Goal: Transaction & Acquisition: Purchase product/service

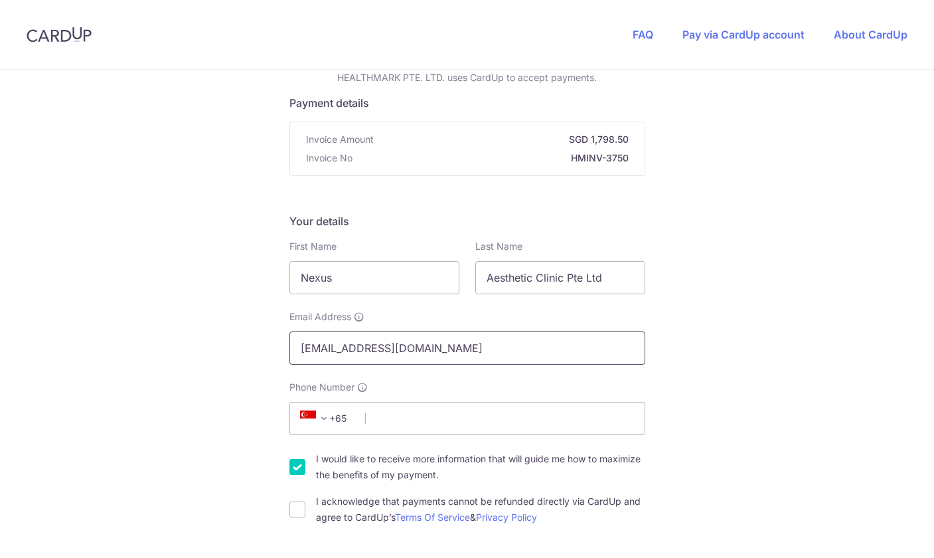
scroll to position [113, 0]
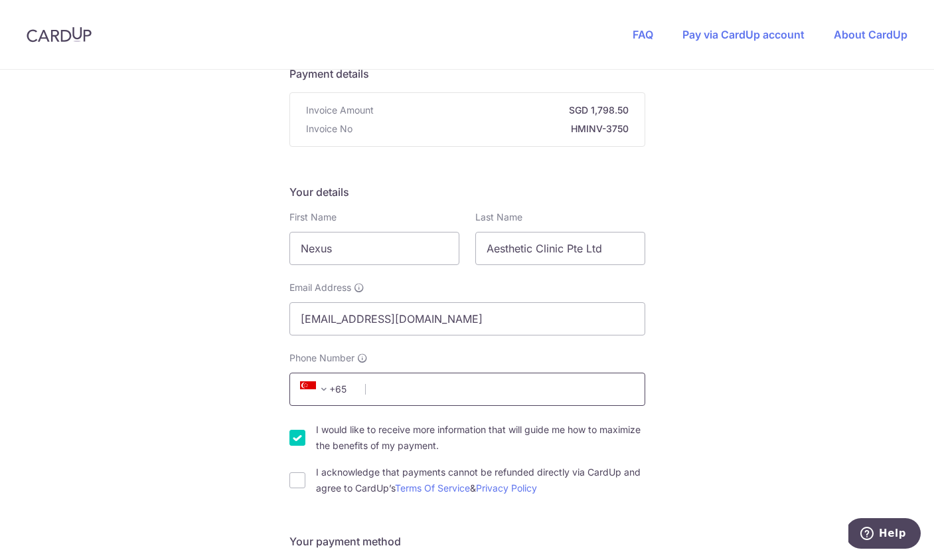
click at [394, 388] on input "Phone Number" at bounding box center [467, 388] width 356 height 33
type input "97619793"
type input "238164"
type input "[STREET_ADDRESS]"
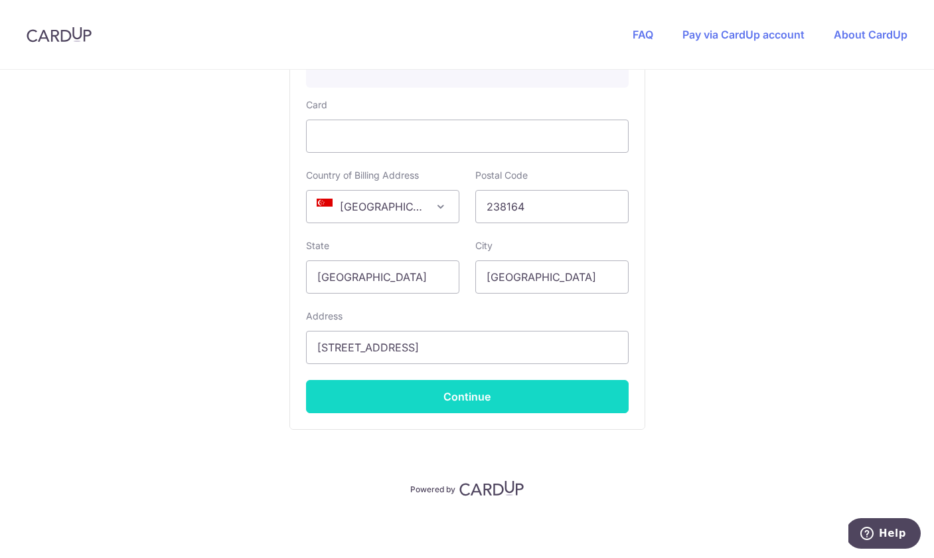
click at [513, 404] on button "Continue" at bounding box center [467, 396] width 323 height 33
click at [489, 402] on button "Continue" at bounding box center [467, 396] width 323 height 33
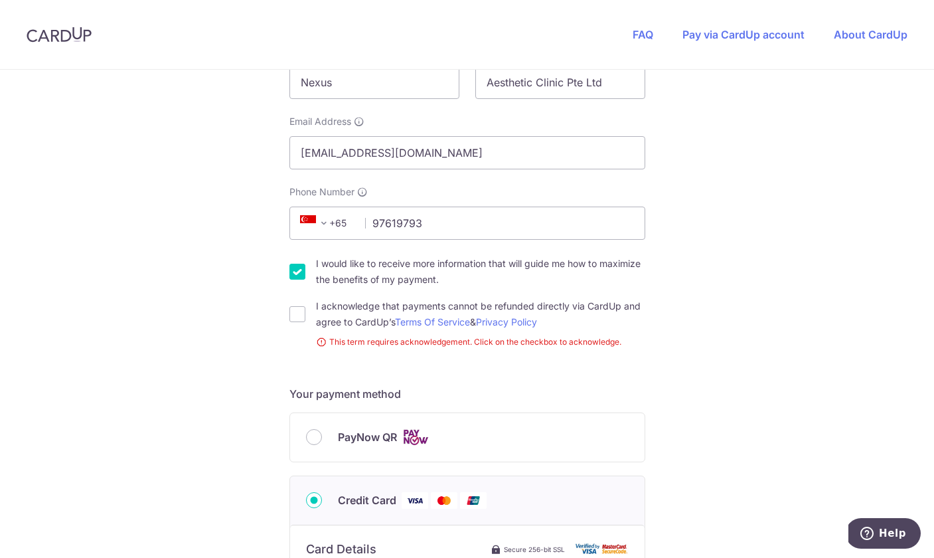
click at [296, 269] on input "I would like to receive more information that will guide me how to maximize the…" at bounding box center [297, 272] width 16 height 16
checkbox input "false"
click at [293, 313] on input "I acknowledge that payments cannot be refunded directly via CardUp and agree to…" at bounding box center [297, 314] width 16 height 16
checkbox input "true"
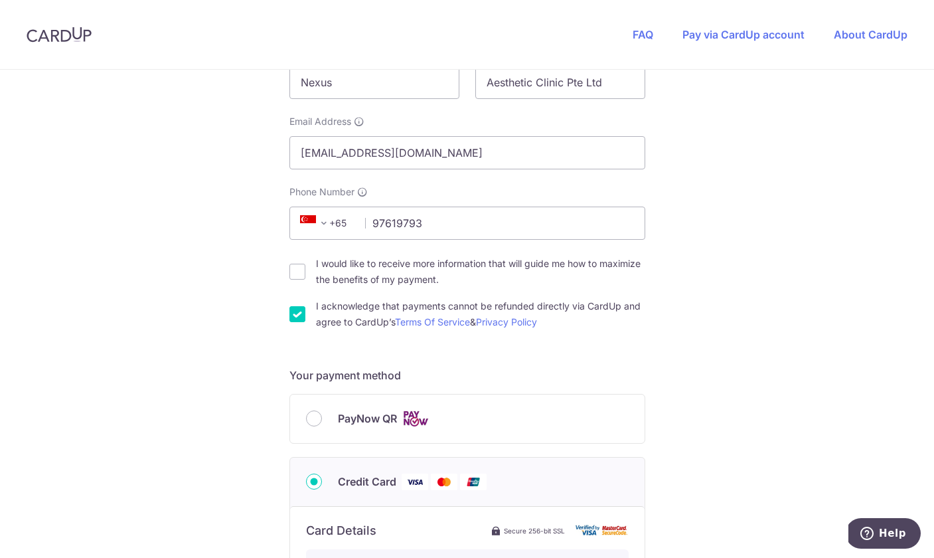
scroll to position [0, 0]
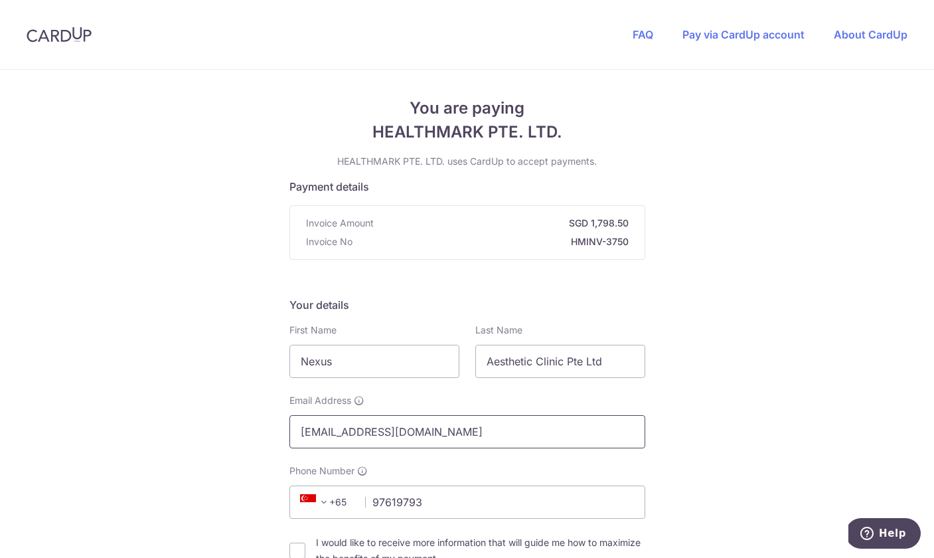
drag, startPoint x: 377, startPoint y: 431, endPoint x: 289, endPoint y: 431, distance: 87.6
click at [290, 431] on input "[EMAIL_ADDRESS][DOMAIN_NAME]" at bounding box center [467, 431] width 356 height 33
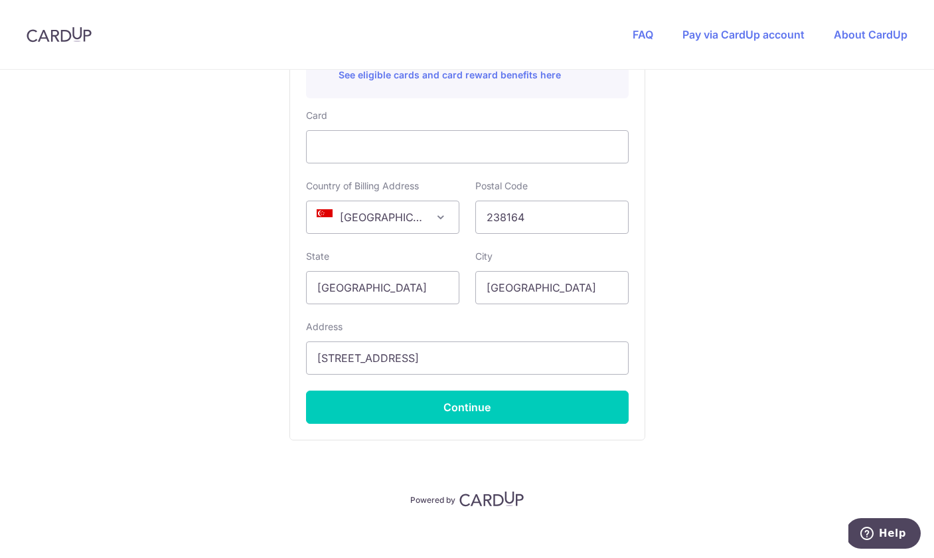
scroll to position [806, 0]
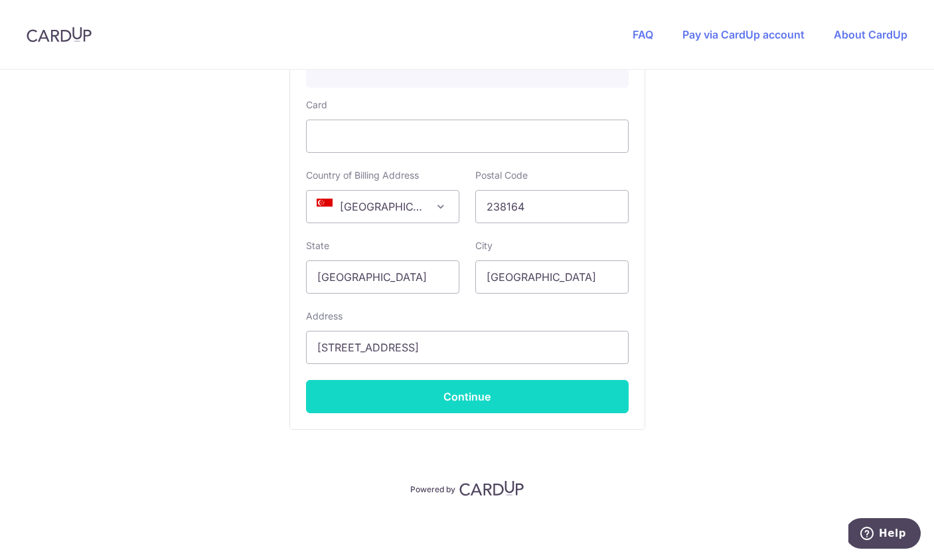
type input "[EMAIL_ADDRESS][DOMAIN_NAME]"
click at [439, 392] on button "Continue" at bounding box center [467, 396] width 323 height 33
type input "**** 3482"
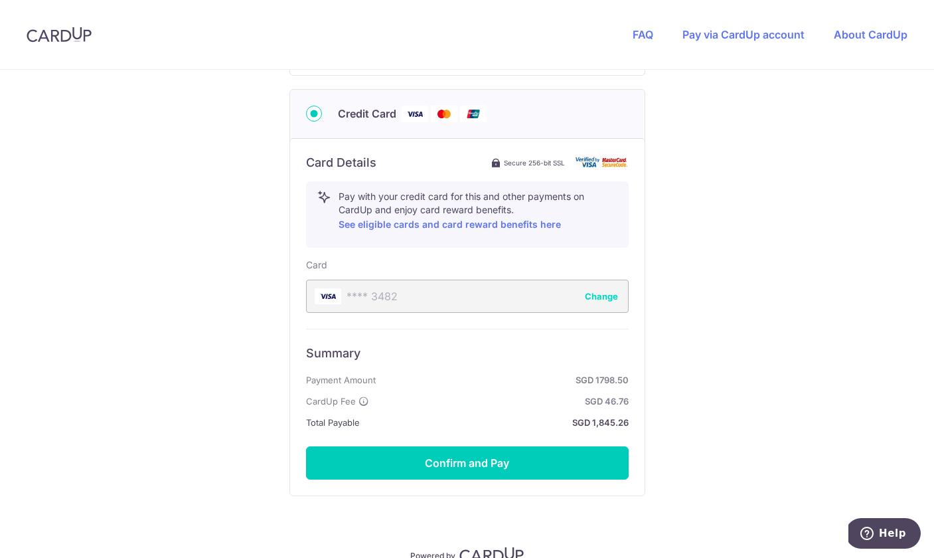
scroll to position [647, 0]
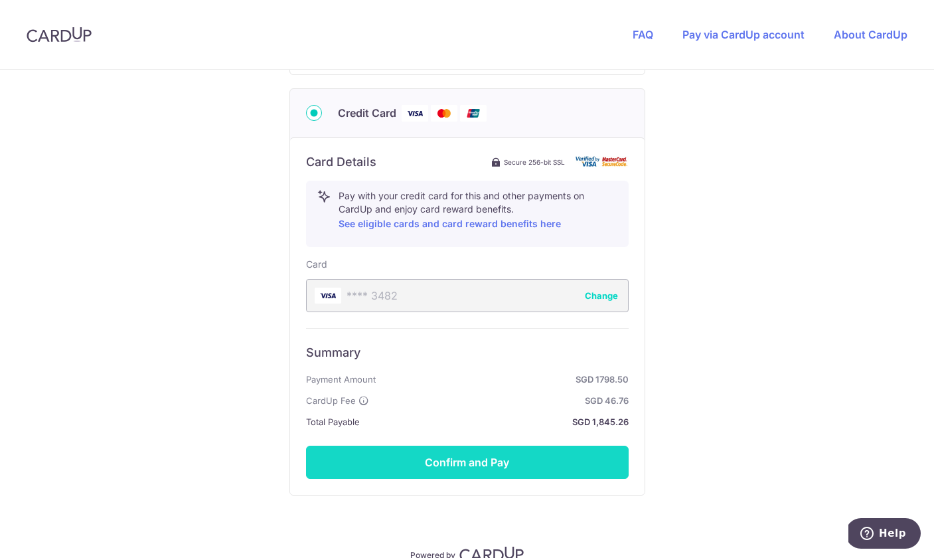
click at [546, 454] on button "Confirm and Pay" at bounding box center [467, 461] width 323 height 33
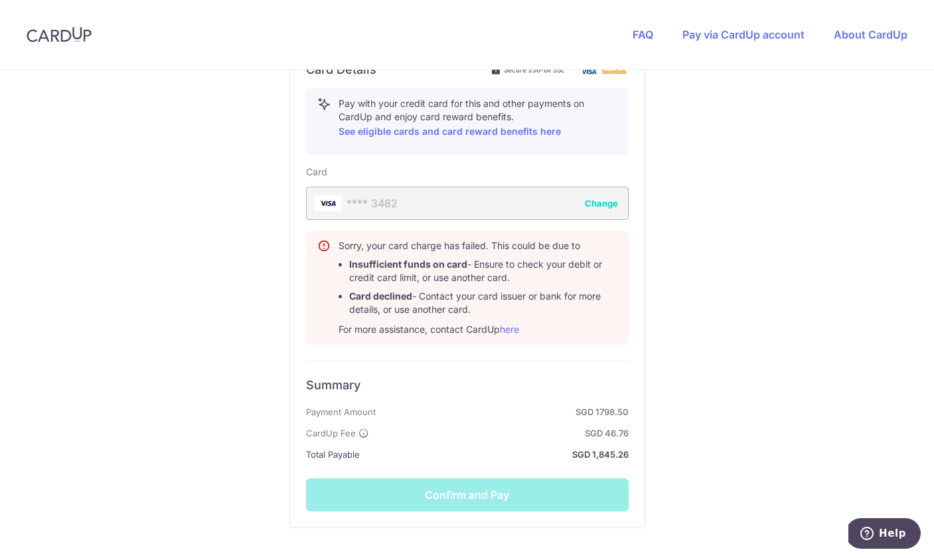
scroll to position [743, 0]
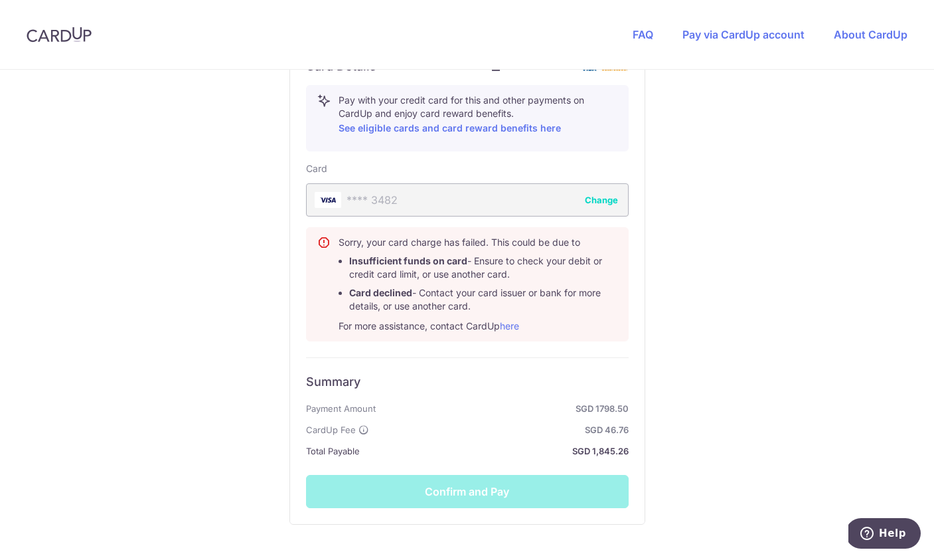
click at [612, 196] on button "Change" at bounding box center [601, 199] width 33 height 13
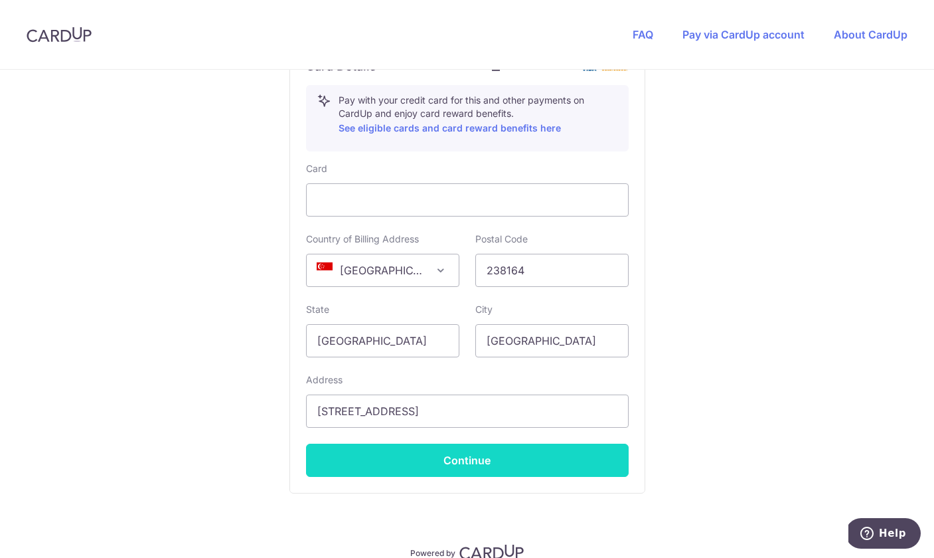
click at [416, 457] on button "Continue" at bounding box center [467, 459] width 323 height 33
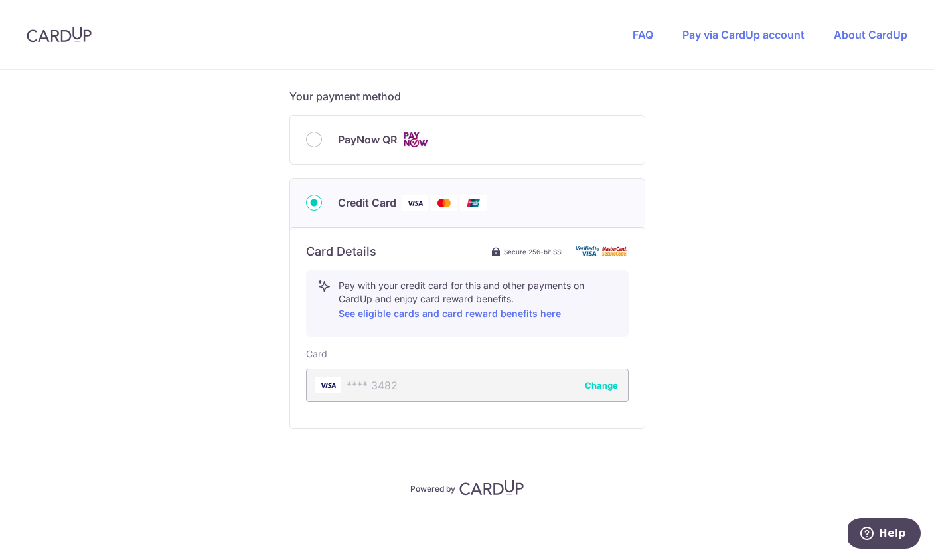
scroll to position [557, 0]
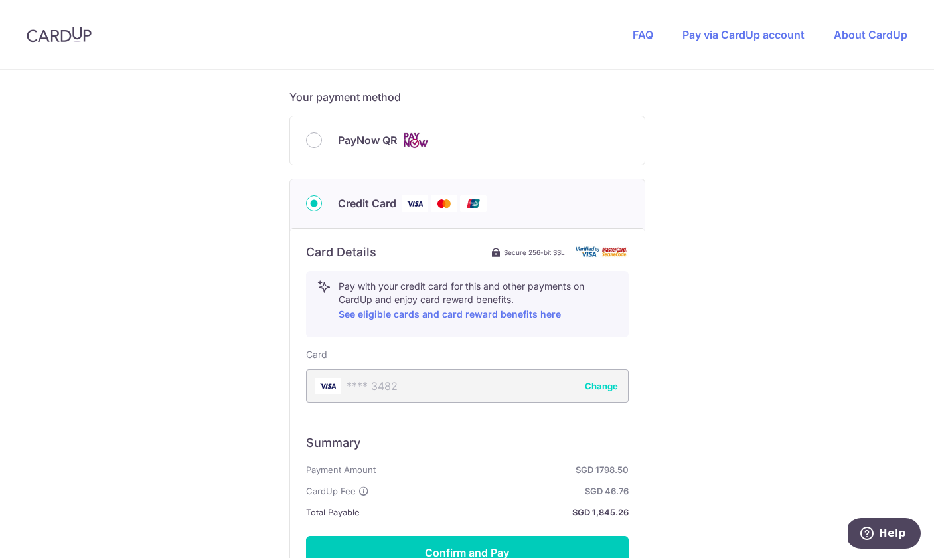
click at [588, 380] on button "Change" at bounding box center [601, 385] width 33 height 13
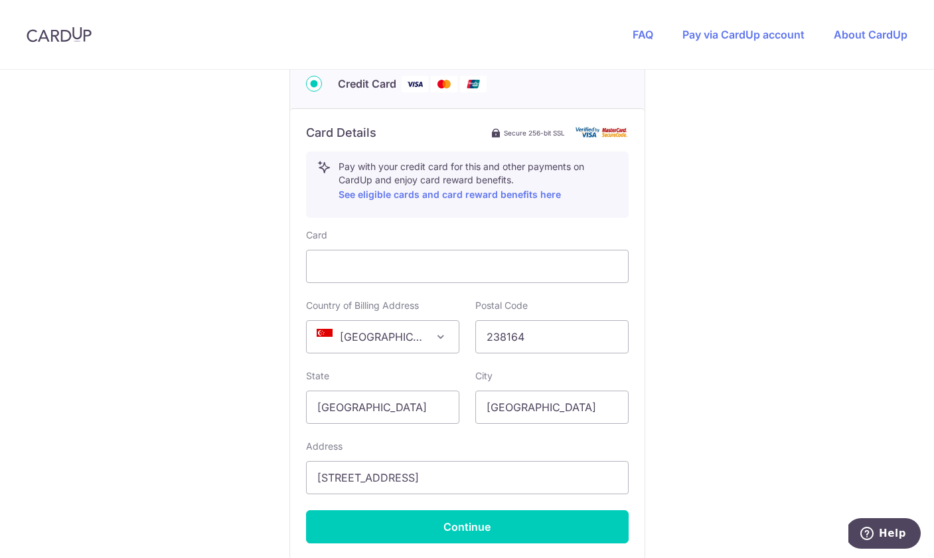
scroll to position [676, 0]
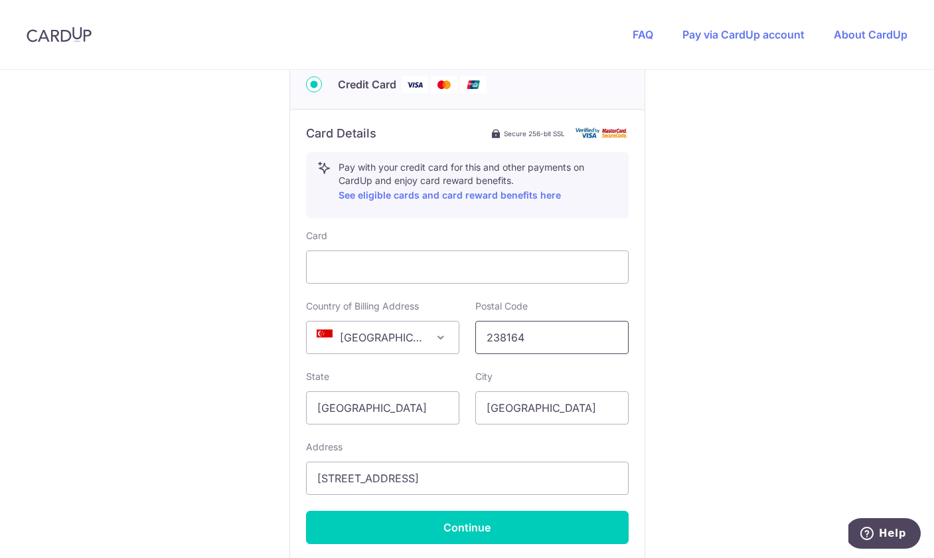
drag, startPoint x: 532, startPoint y: 340, endPoint x: 372, endPoint y: 339, distance: 160.0
click at [372, 339] on div "Country of Billing Address [GEOGRAPHIC_DATA] [GEOGRAPHIC_DATA] [GEOGRAPHIC_DATA…" at bounding box center [467, 326] width 339 height 54
type input "439946"
drag, startPoint x: 470, startPoint y: 482, endPoint x: 283, endPoint y: 471, distance: 187.5
click at [283, 471] on div "You are paying HEALTHMARK PTE. LTD. HEALTHMARK PTE. LTD. uses CardUp to accept …" at bounding box center [467, 41] width 934 height 1295
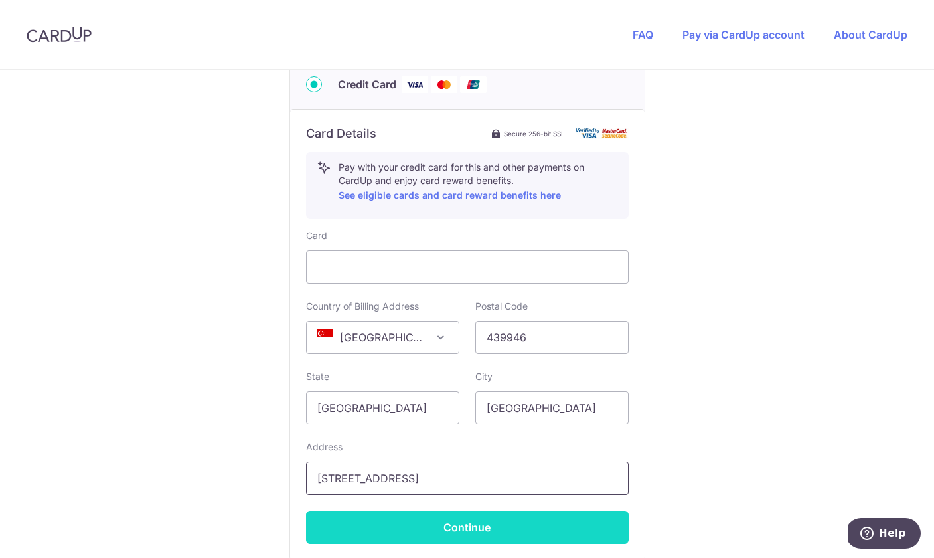
type input "[STREET_ADDRESS]"
click at [378, 522] on button "Continue" at bounding box center [467, 526] width 323 height 33
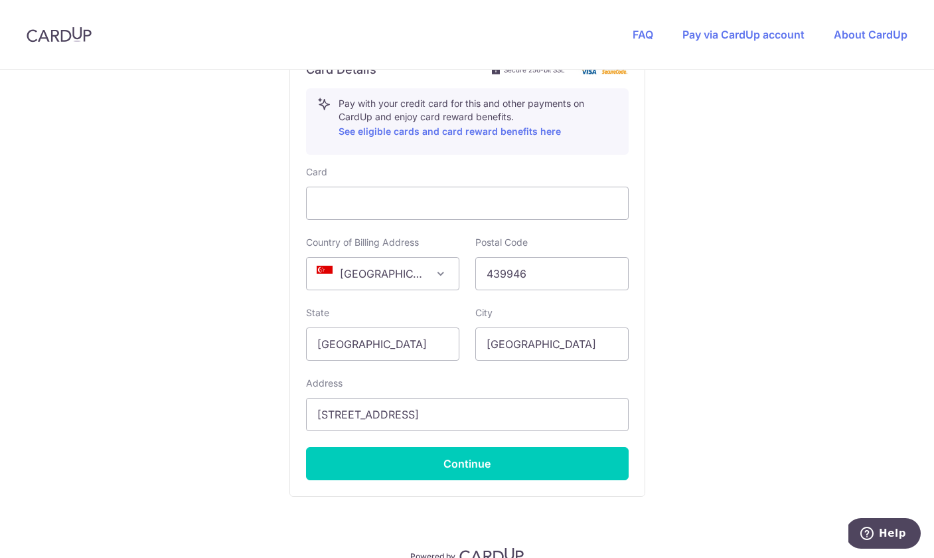
scroll to position [792, 0]
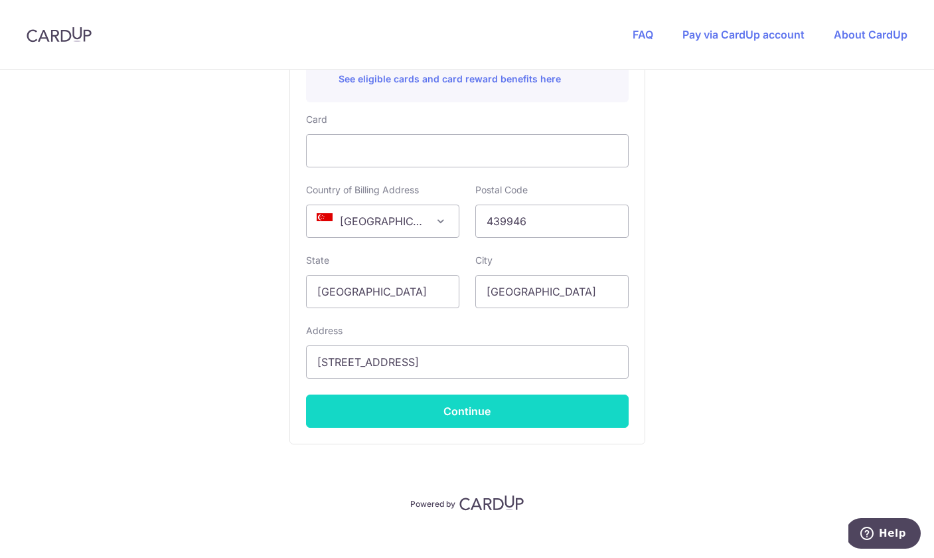
click at [398, 414] on button "Continue" at bounding box center [467, 410] width 323 height 33
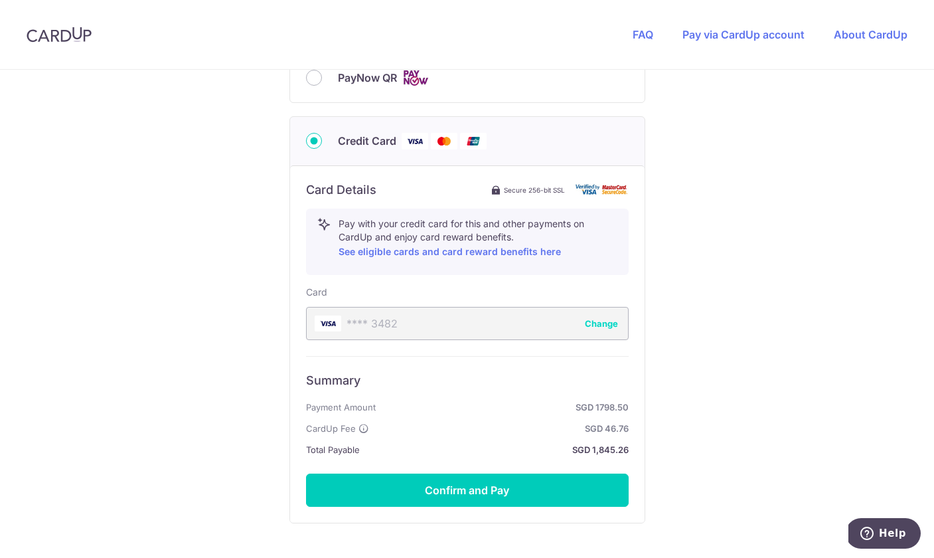
scroll to position [620, 0]
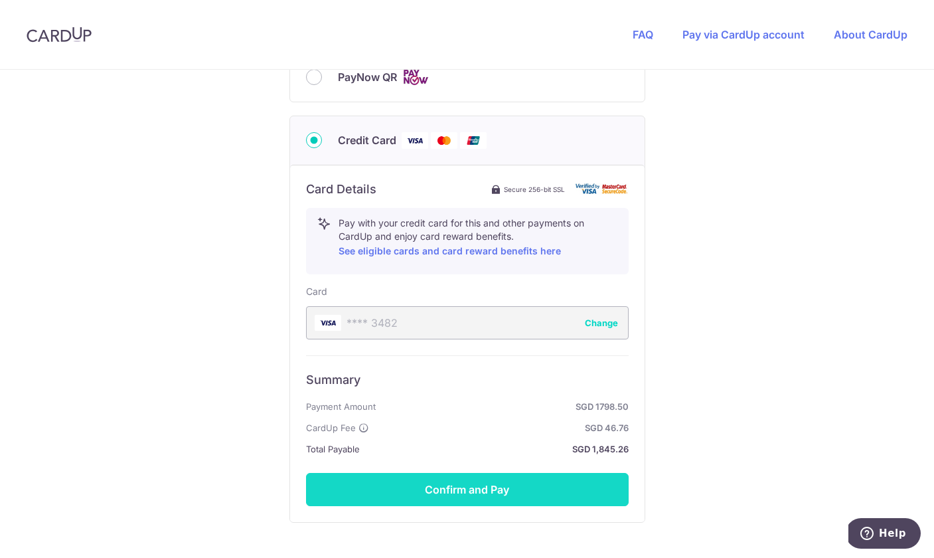
click at [511, 488] on button "Confirm and Pay" at bounding box center [467, 489] width 323 height 33
